Goal: Task Accomplishment & Management: Manage account settings

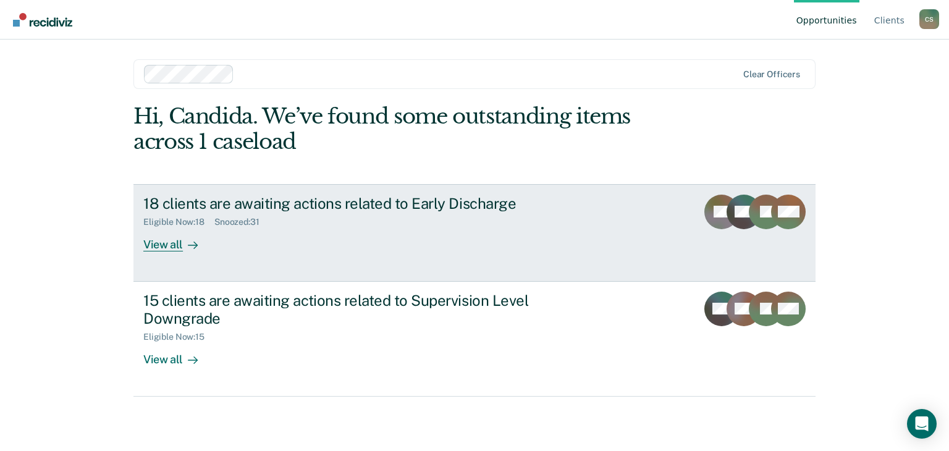
click at [173, 247] on div "View all" at bounding box center [177, 239] width 69 height 24
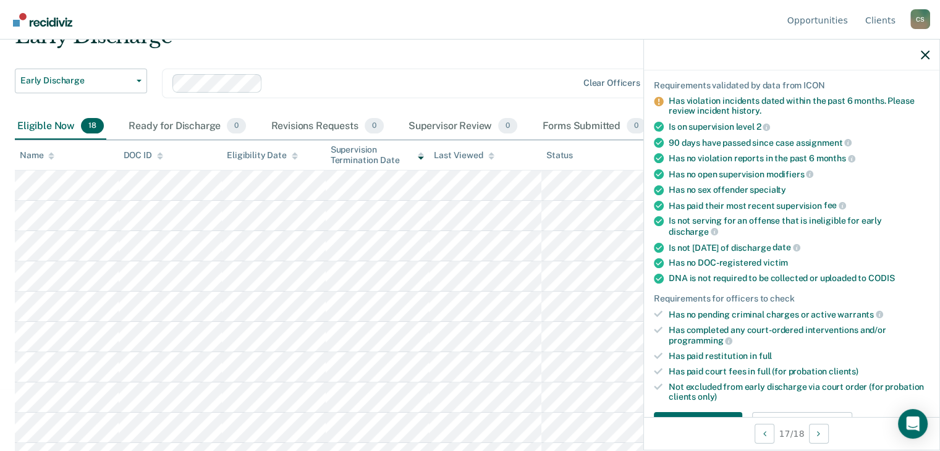
scroll to position [247, 0]
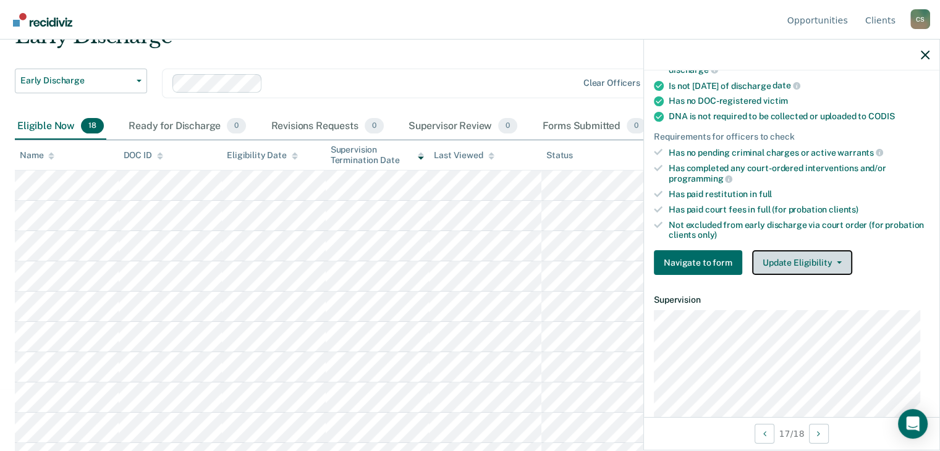
click at [787, 259] on button "Update Eligibility" at bounding box center [802, 262] width 100 height 25
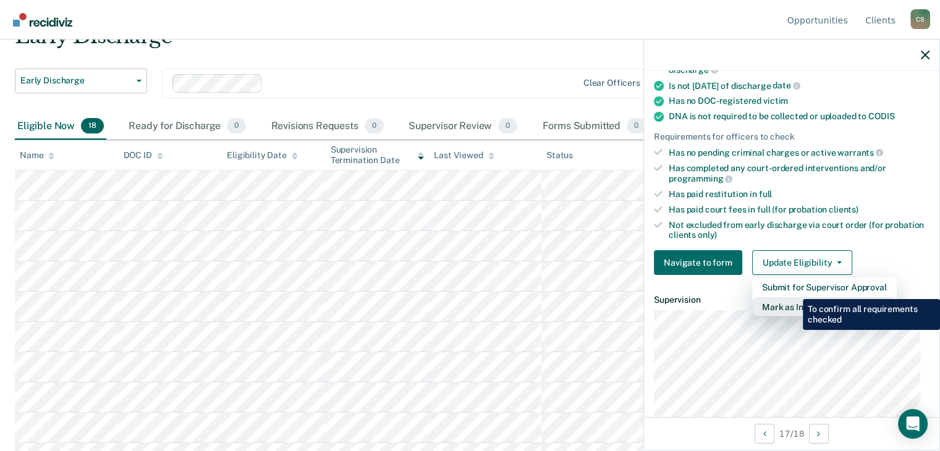
click at [793, 297] on button "Mark as Ineligible" at bounding box center [824, 307] width 145 height 20
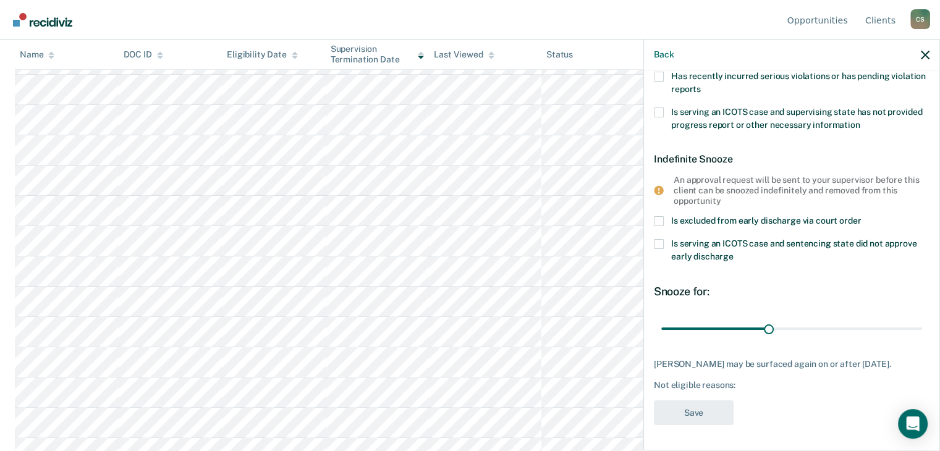
scroll to position [309, 0]
drag, startPoint x: 764, startPoint y: 320, endPoint x: 929, endPoint y: 328, distance: 165.8
type input "72"
click at [922, 328] on input "range" at bounding box center [791, 329] width 261 height 22
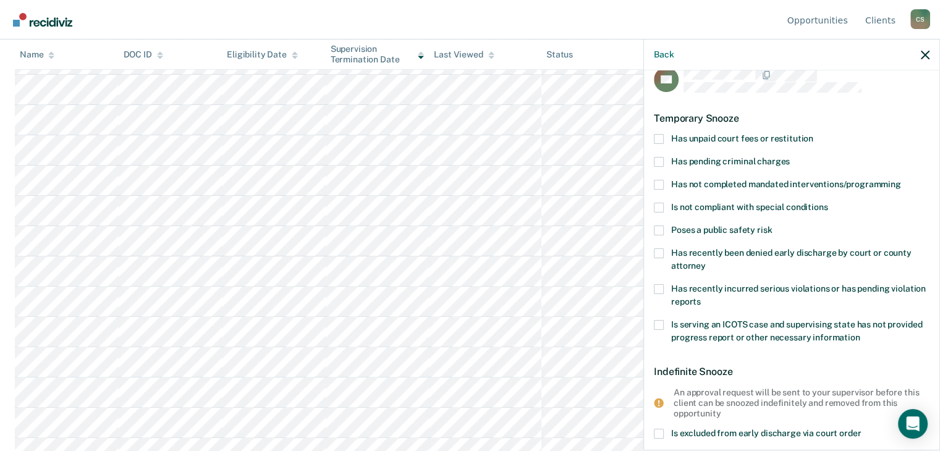
scroll to position [0, 0]
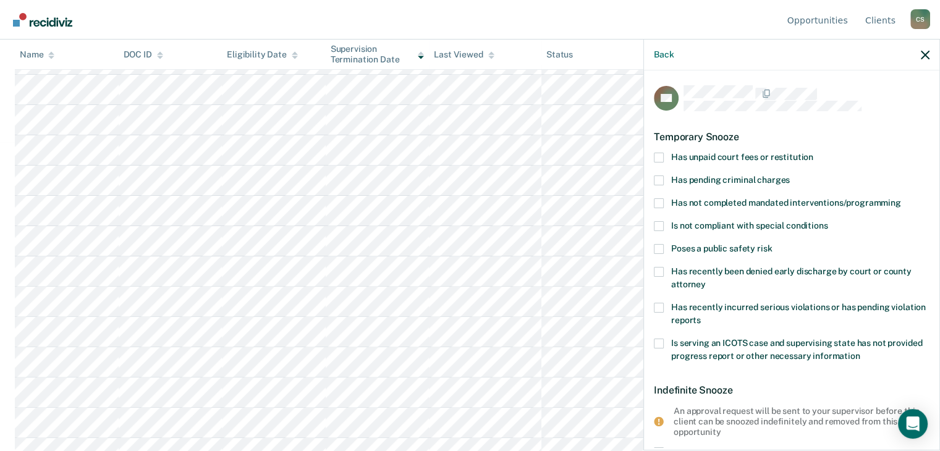
click at [662, 161] on span at bounding box center [659, 158] width 10 height 10
click at [813, 153] on input "Has unpaid court fees or restitution" at bounding box center [813, 153] width 0 height 0
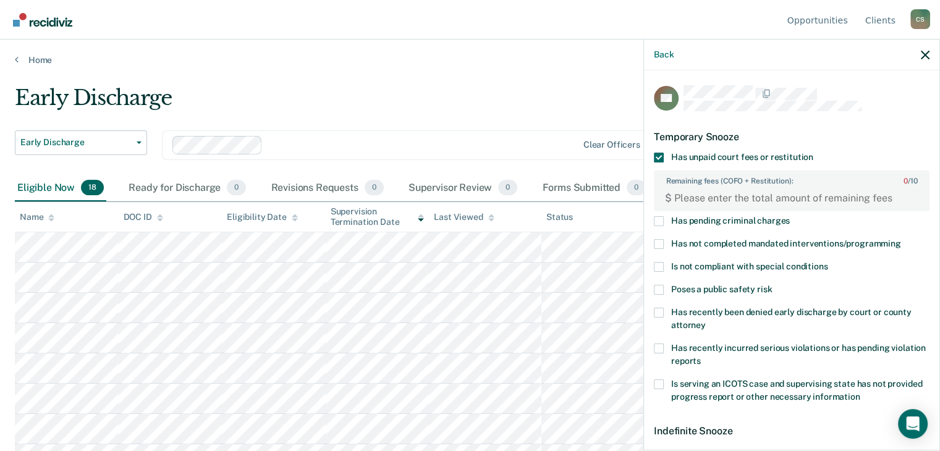
click at [62, 185] on div "Eligible Now 18" at bounding box center [60, 188] width 91 height 27
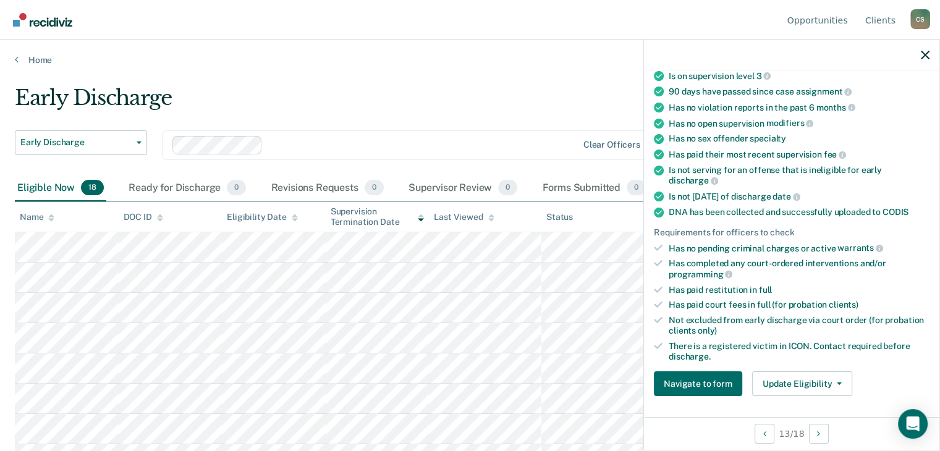
scroll to position [272, 0]
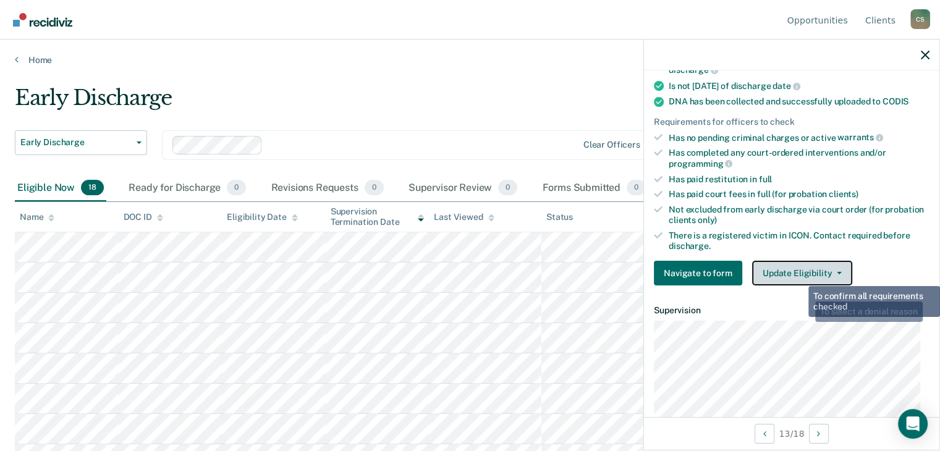
click at [797, 271] on button "Update Eligibility" at bounding box center [802, 273] width 100 height 25
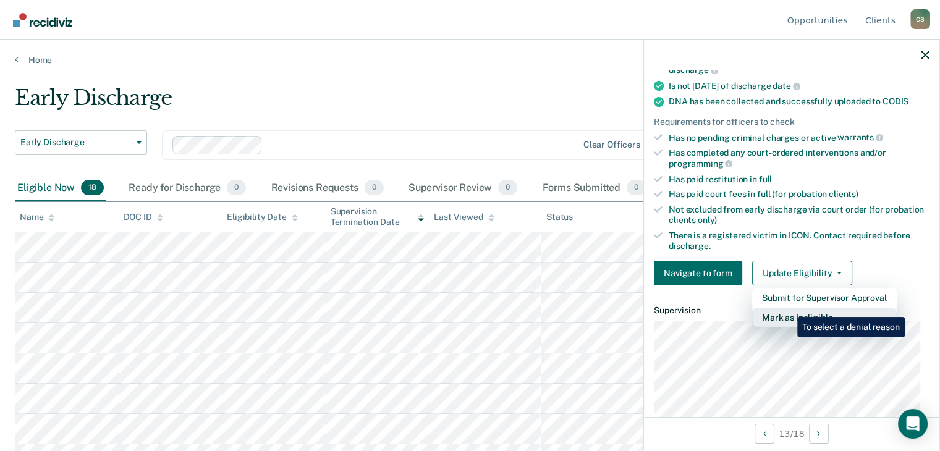
click at [788, 308] on button "Mark as Ineligible" at bounding box center [824, 318] width 145 height 20
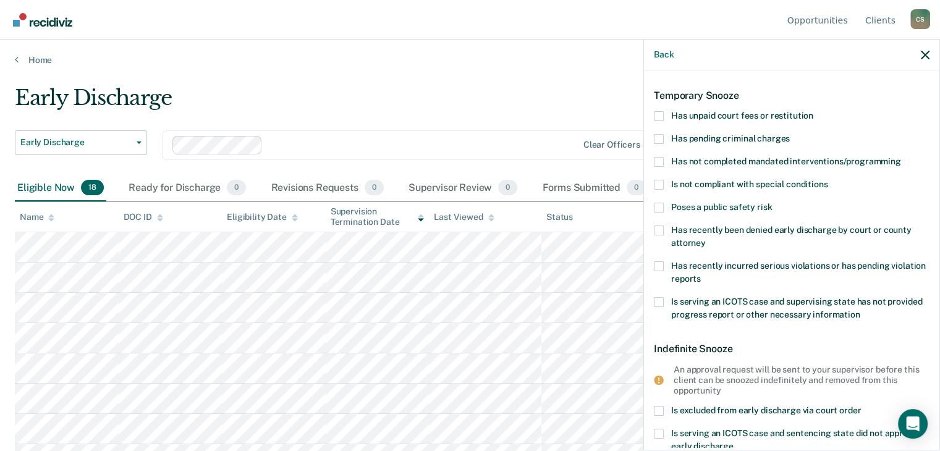
scroll to position [0, 0]
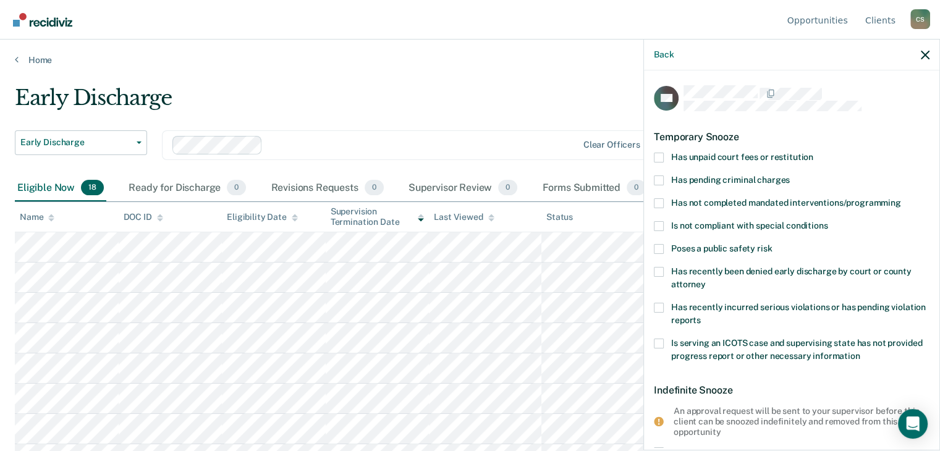
click at [657, 305] on span at bounding box center [659, 308] width 10 height 10
click at [701, 316] on input "Has recently incurred serious violations or has pending violation reports" at bounding box center [701, 316] width 0 height 0
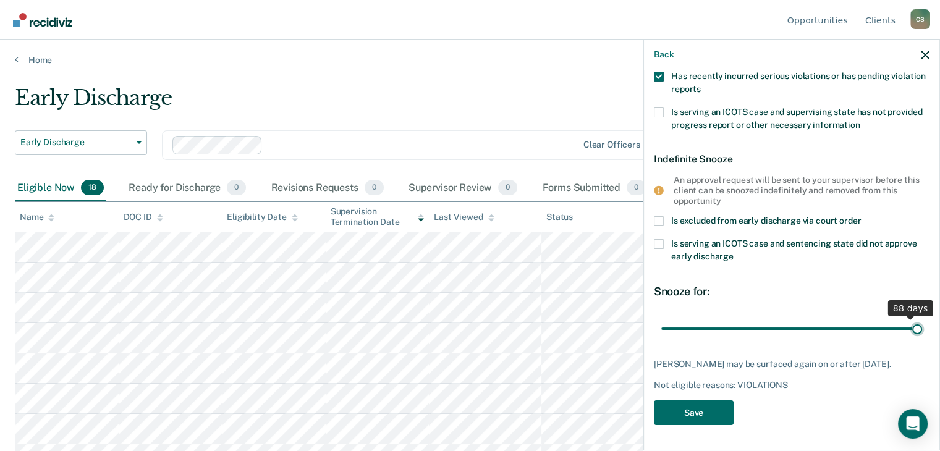
scroll to position [229, 0]
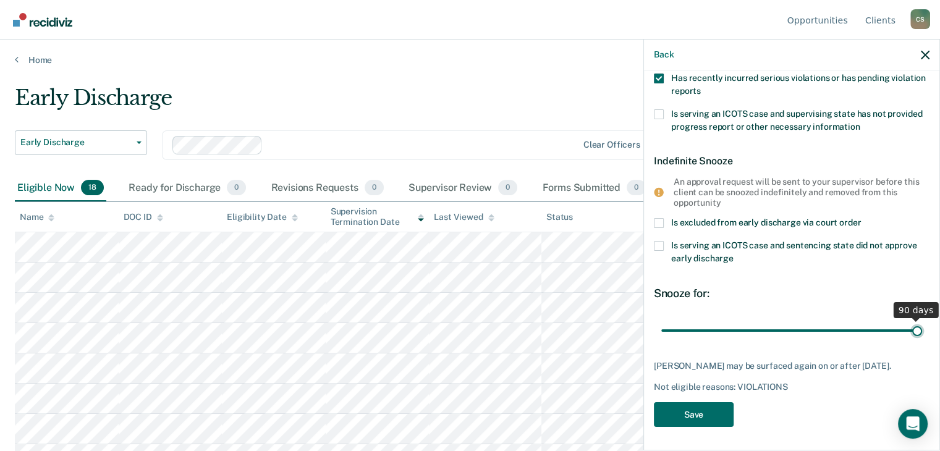
drag, startPoint x: 744, startPoint y: 324, endPoint x: 911, endPoint y: 334, distance: 167.2
type input "90"
click at [911, 334] on input "range" at bounding box center [791, 330] width 261 height 22
click at [680, 415] on button "Save" at bounding box center [694, 414] width 80 height 25
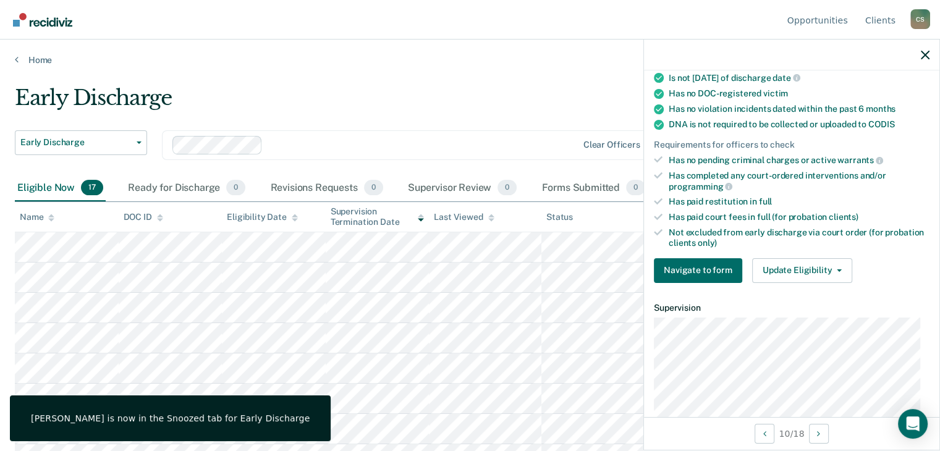
scroll to position [178, 0]
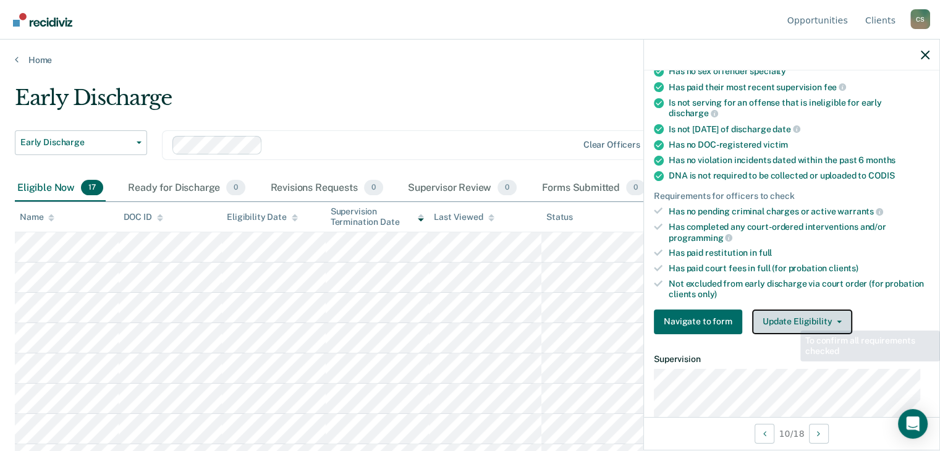
click at [791, 318] on button "Update Eligibility" at bounding box center [802, 322] width 100 height 25
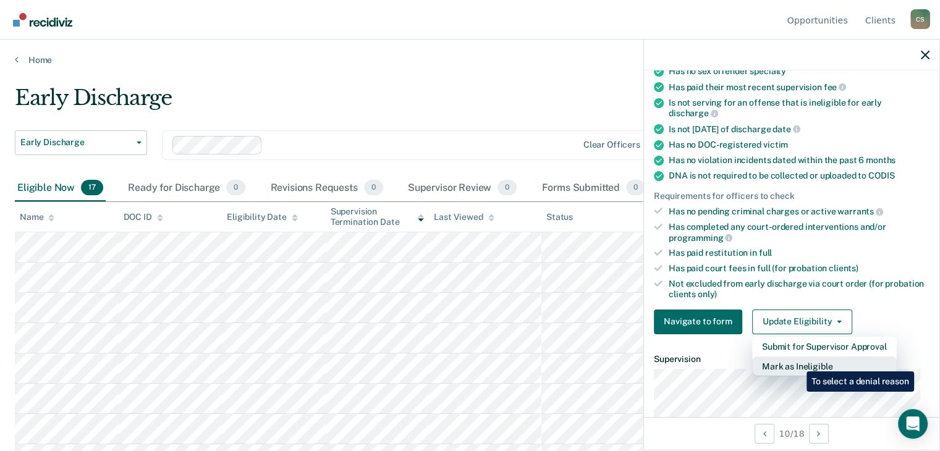
click at [797, 361] on button "Mark as Ineligible" at bounding box center [824, 367] width 145 height 20
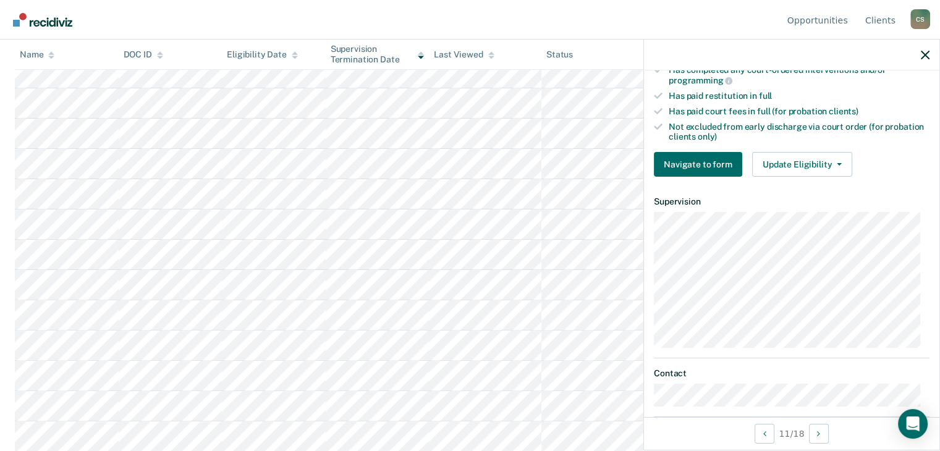
scroll to position [363, 0]
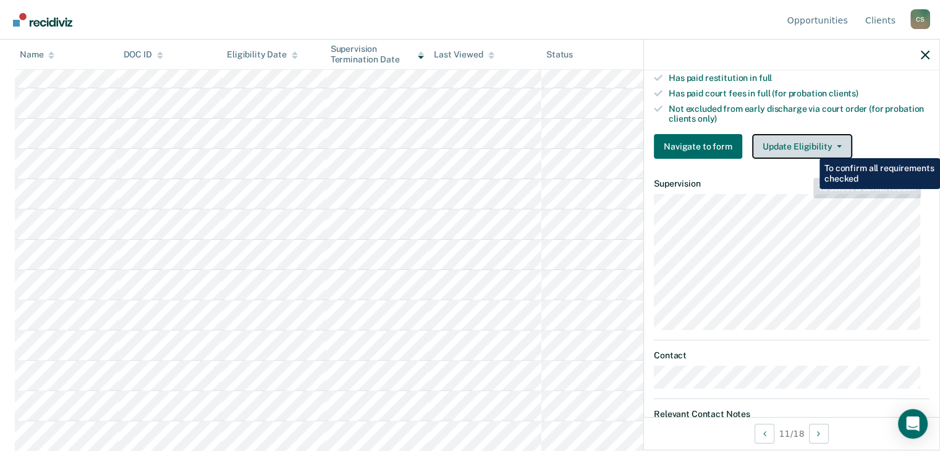
click at [811, 142] on button "Update Eligibility" at bounding box center [802, 146] width 100 height 25
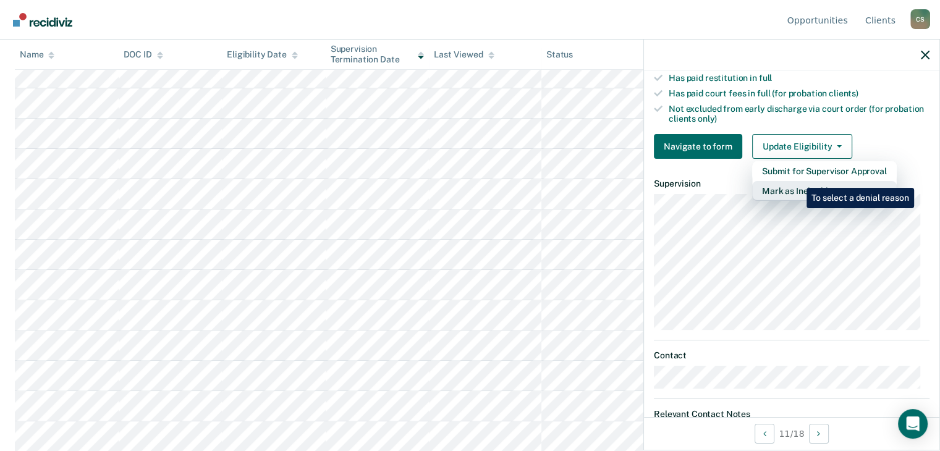
click at [797, 181] on button "Mark as Ineligible" at bounding box center [824, 191] width 145 height 20
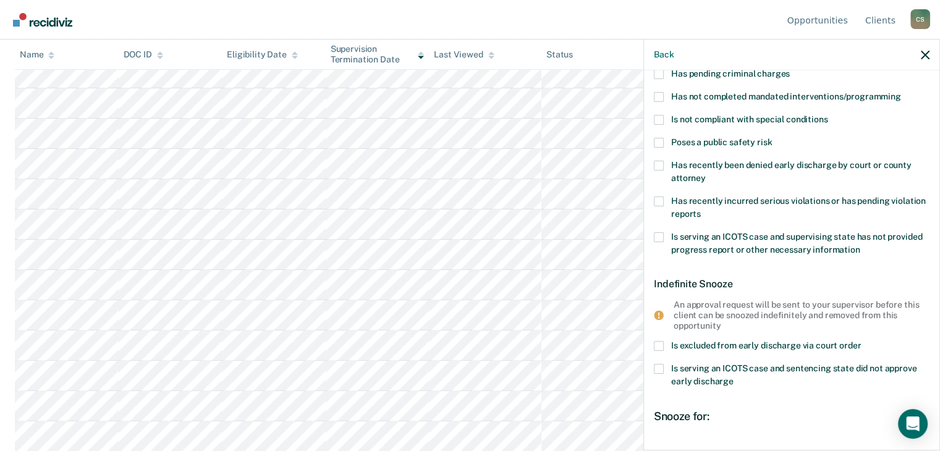
scroll to position [106, 0]
click at [657, 200] on span at bounding box center [659, 202] width 10 height 10
click at [701, 210] on input "Has recently incurred serious violations or has pending violation reports" at bounding box center [701, 210] width 0 height 0
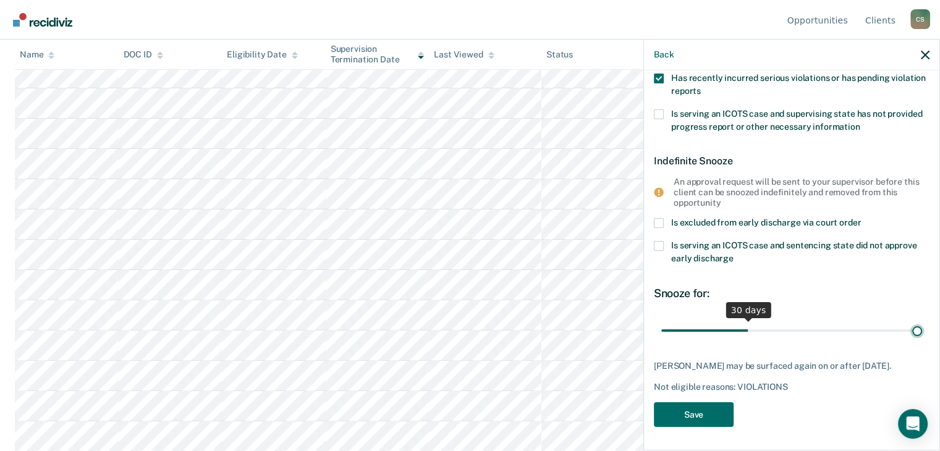
drag, startPoint x: 744, startPoint y: 329, endPoint x: 948, endPoint y: 351, distance: 205.7
type input "90"
click at [922, 341] on input "range" at bounding box center [791, 330] width 261 height 22
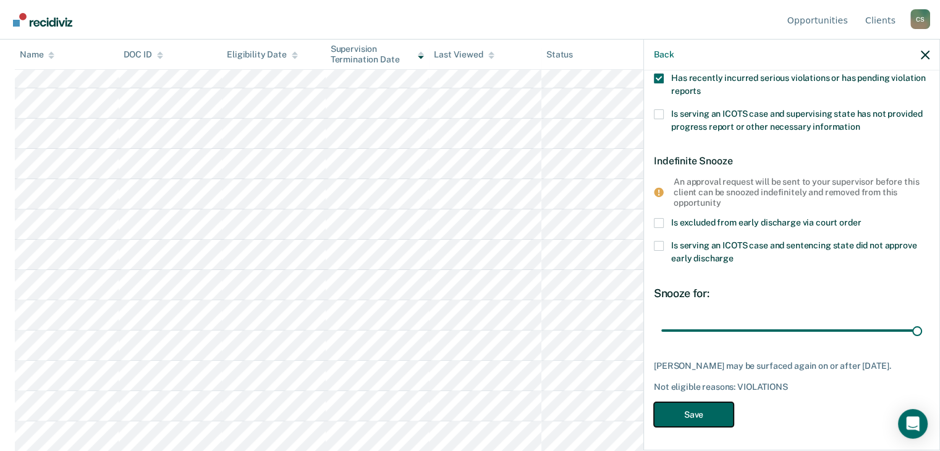
click at [707, 416] on button "Save" at bounding box center [694, 414] width 80 height 25
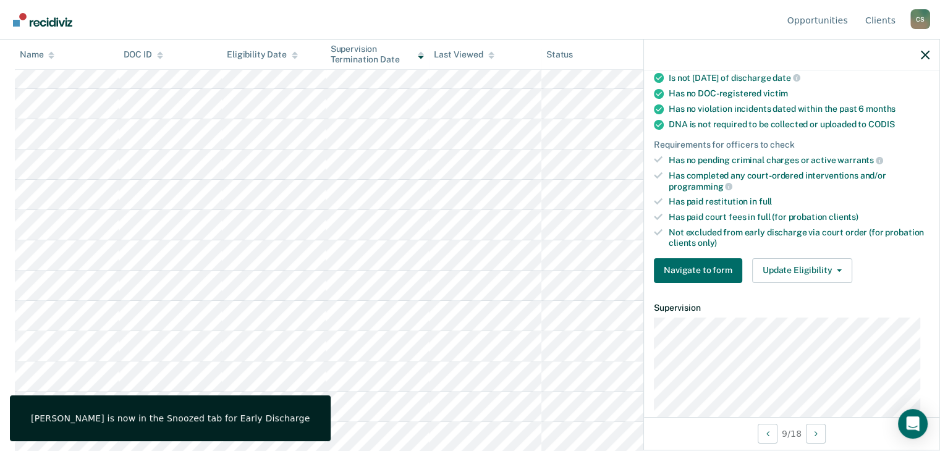
scroll to position [203, 0]
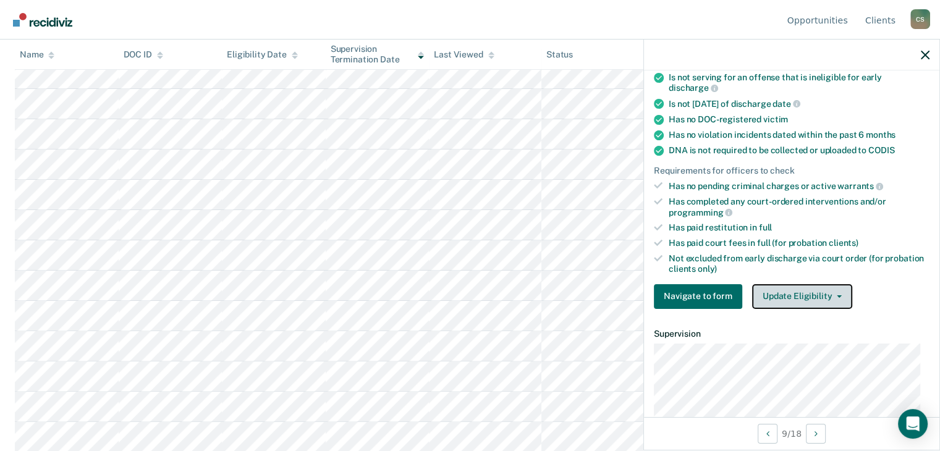
click at [771, 293] on button "Update Eligibility" at bounding box center [802, 296] width 100 height 25
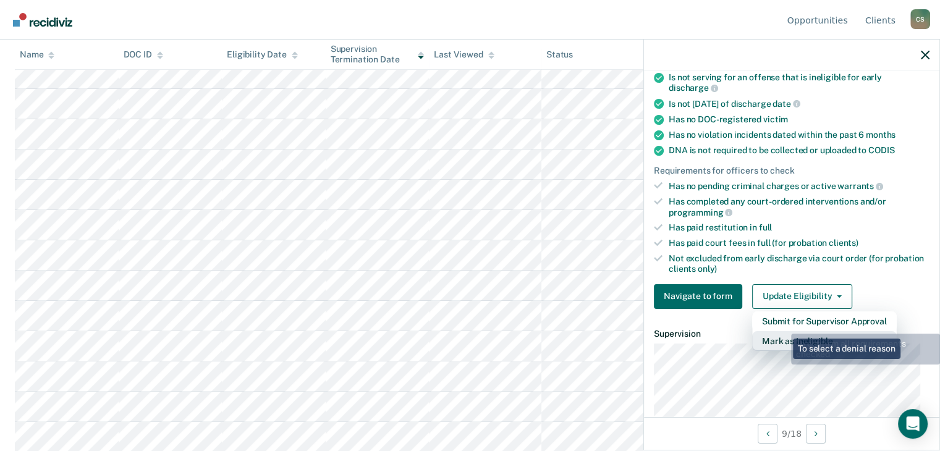
click at [782, 331] on button "Mark as Ineligible" at bounding box center [824, 341] width 145 height 20
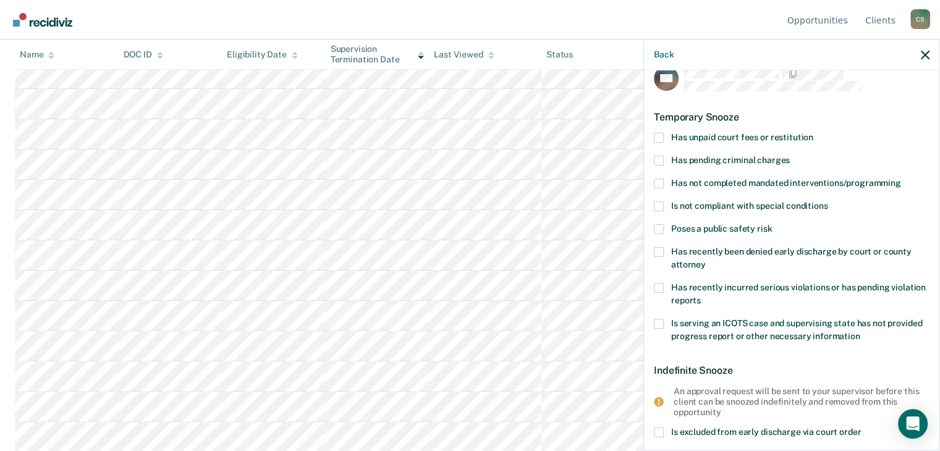
scroll to position [18, 0]
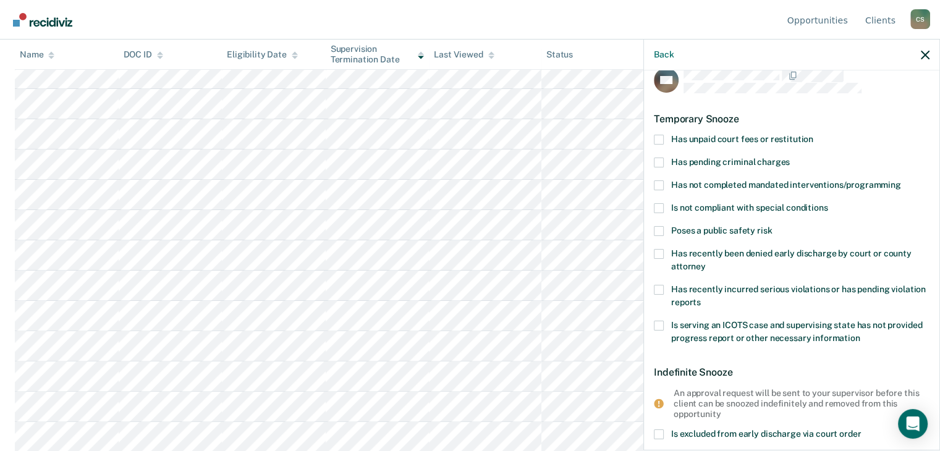
click at [662, 227] on span at bounding box center [659, 231] width 10 height 10
click at [772, 226] on input "Poses a public safety risk" at bounding box center [772, 226] width 0 height 0
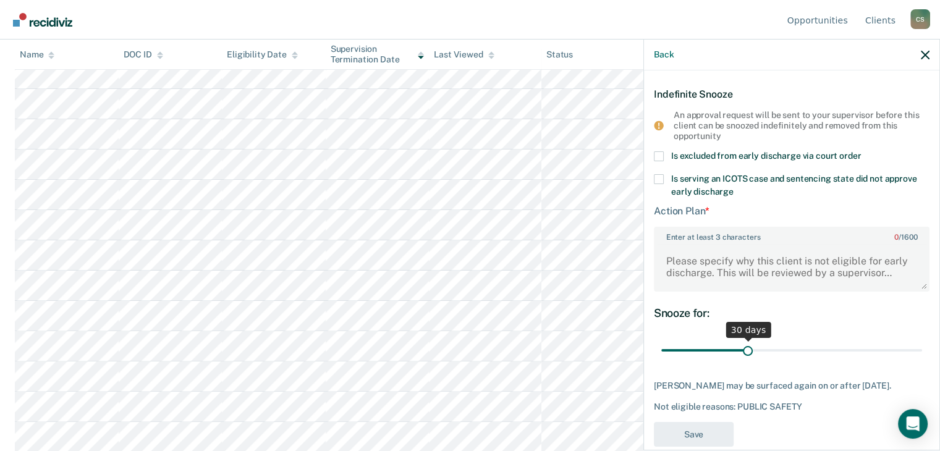
scroll to position [325, 0]
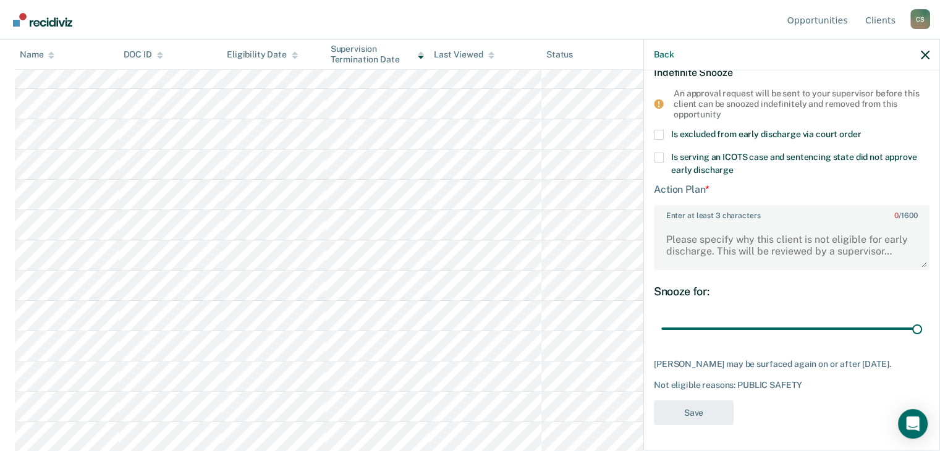
drag, startPoint x: 744, startPoint y: 318, endPoint x: 934, endPoint y: 352, distance: 192.6
type input "90"
click at [922, 339] on input "range" at bounding box center [791, 329] width 261 height 22
click at [699, 243] on textarea "Enter at least 3 characters 0 / 1600" at bounding box center [791, 245] width 273 height 46
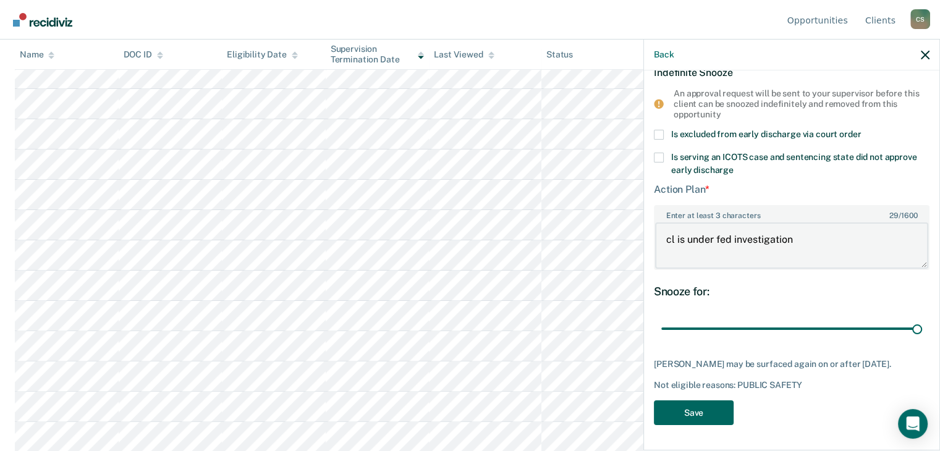
type textarea "cl is under fed investigation"
click at [698, 411] on button "Save" at bounding box center [694, 412] width 80 height 25
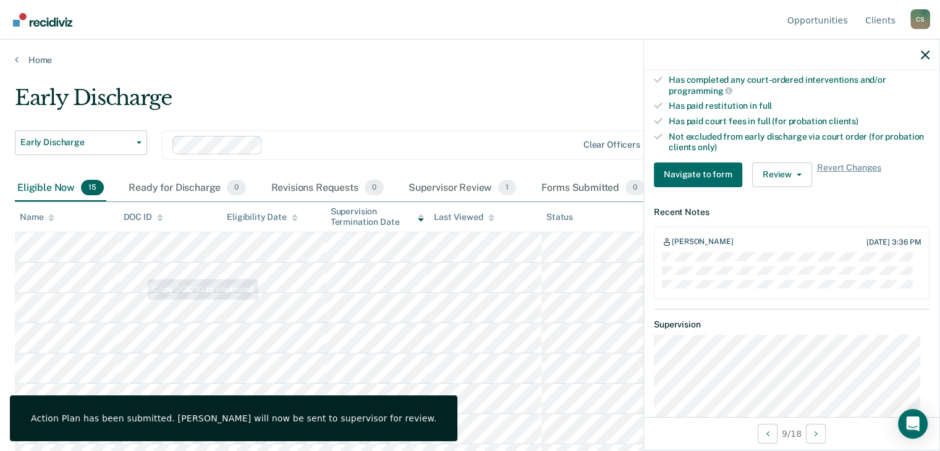
scroll to position [235, 0]
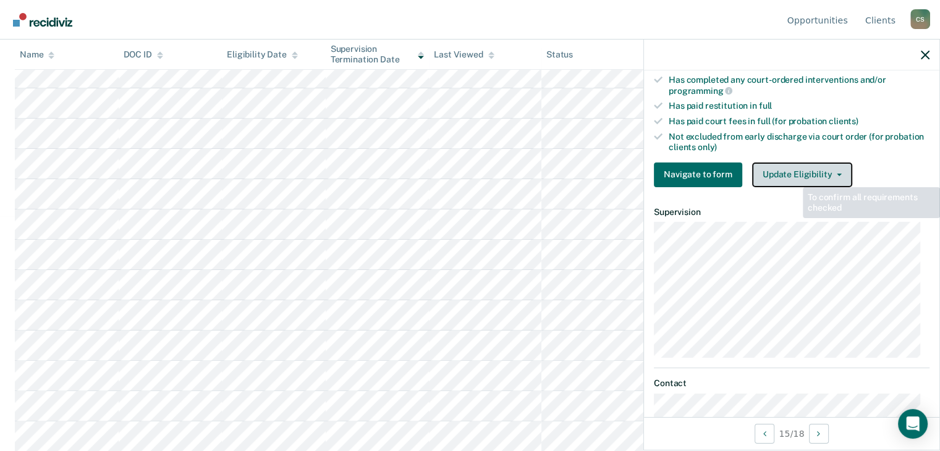
click at [798, 163] on button "Update Eligibility" at bounding box center [802, 175] width 100 height 25
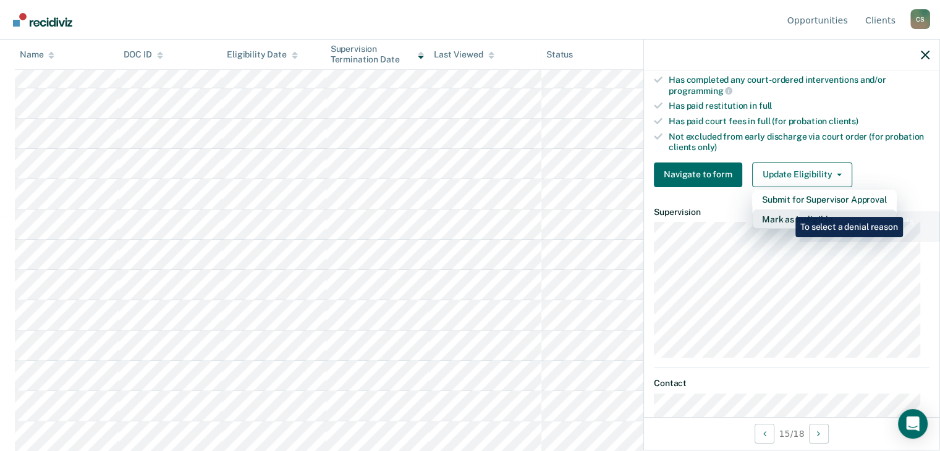
click at [786, 209] on button "Mark as Ineligible" at bounding box center [824, 219] width 145 height 20
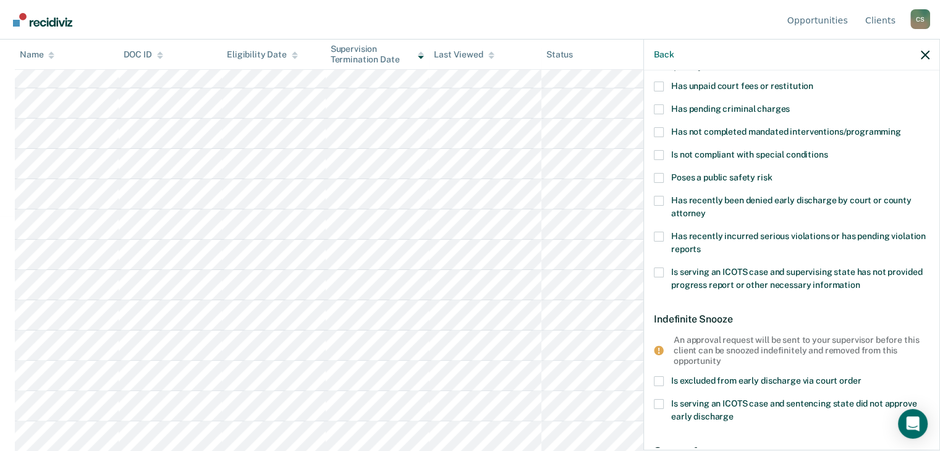
scroll to position [44, 0]
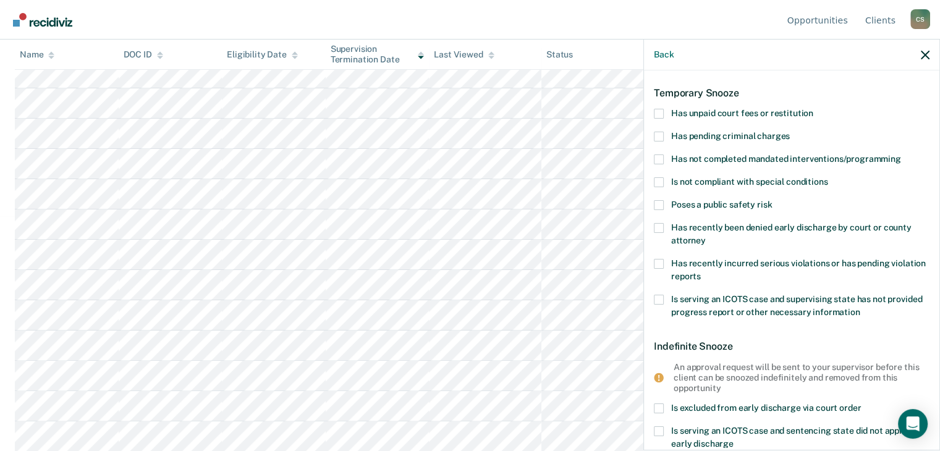
click at [660, 201] on span at bounding box center [659, 205] width 10 height 10
click at [772, 200] on input "Poses a public safety risk" at bounding box center [772, 200] width 0 height 0
click at [659, 201] on span at bounding box center [659, 205] width 10 height 10
click at [772, 200] on input "Poses a public safety risk" at bounding box center [772, 200] width 0 height 0
click at [657, 109] on span at bounding box center [659, 114] width 10 height 10
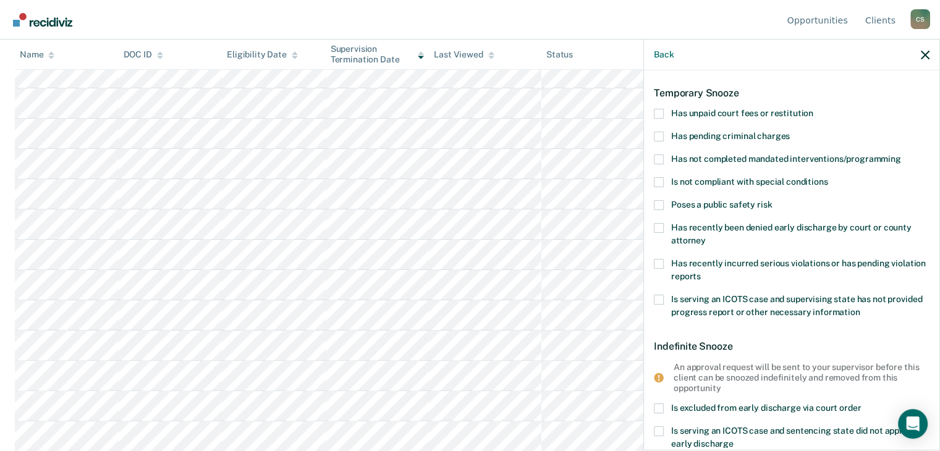
click at [813, 109] on input "Has unpaid court fees or restitution" at bounding box center [813, 109] width 0 height 0
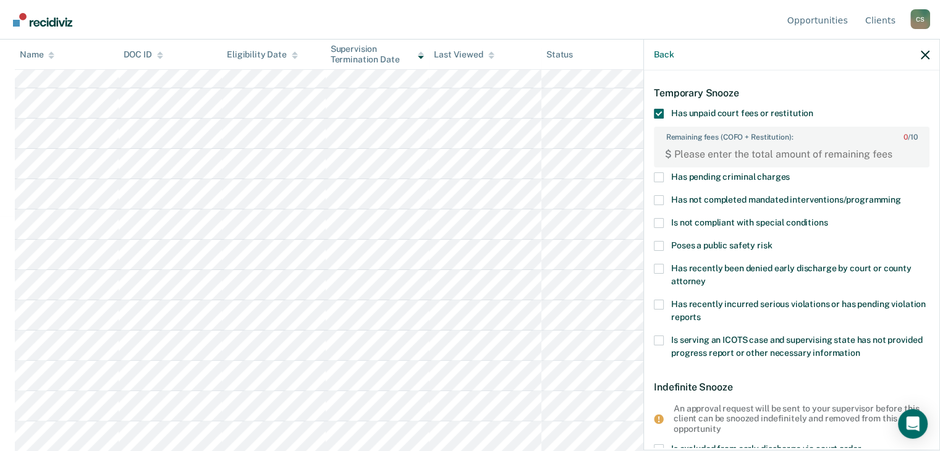
click at [659, 109] on span at bounding box center [659, 114] width 10 height 10
click at [813, 109] on input "Has unpaid court fees or restitution" at bounding box center [813, 109] width 0 height 0
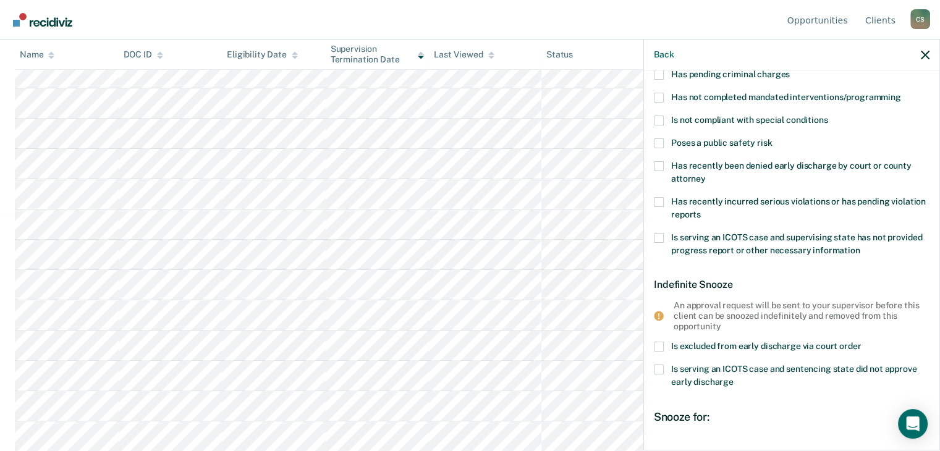
scroll to position [0, 0]
